Goal: Check status: Check status

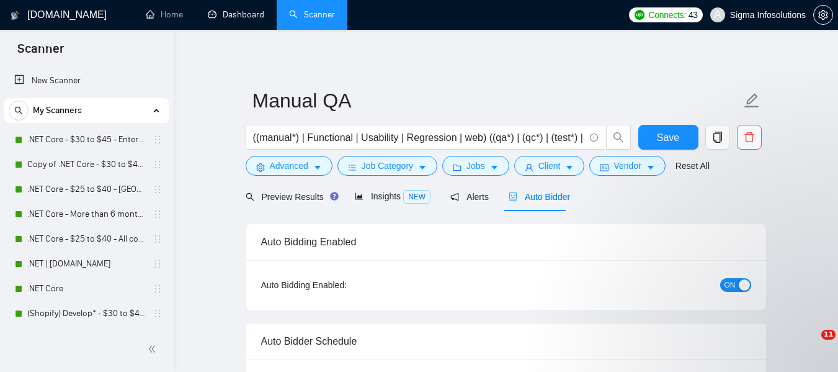
click at [238, 12] on link "Dashboard" at bounding box center [236, 14] width 56 height 11
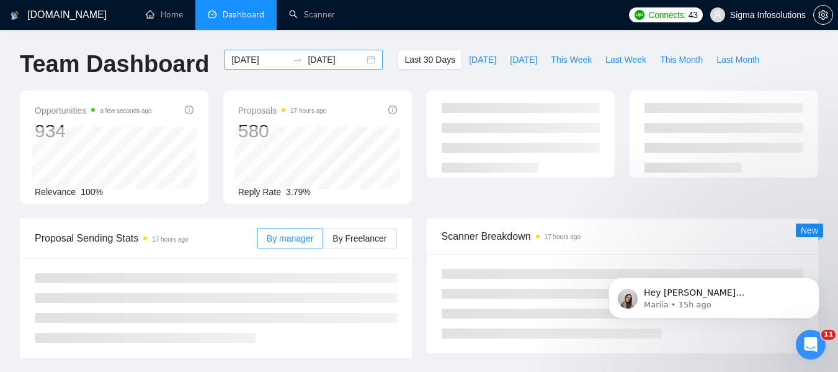
click at [251, 56] on input "[DATE]" at bounding box center [259, 60] width 56 height 14
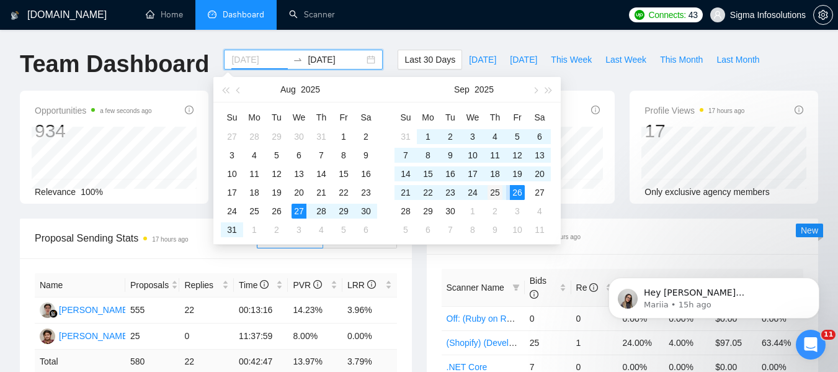
type input "[DATE]"
click at [499, 194] on div "25" at bounding box center [495, 192] width 15 height 15
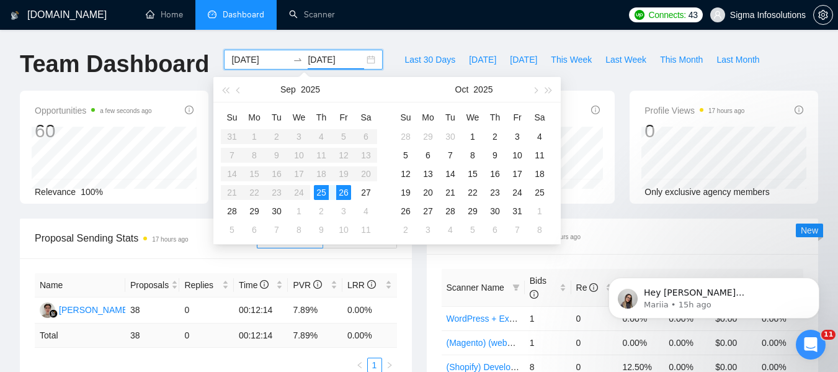
type input "[DATE]"
click at [321, 190] on div "25" at bounding box center [321, 192] width 15 height 15
